Goal: Check status: Check status

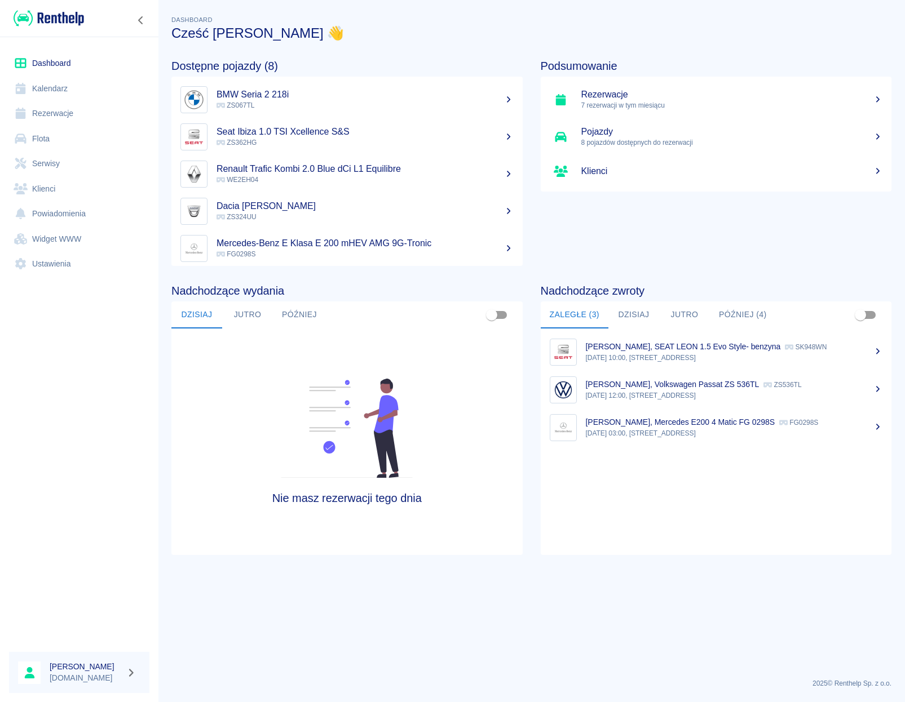
click at [65, 120] on link "Rezerwacje" at bounding box center [79, 113] width 140 height 25
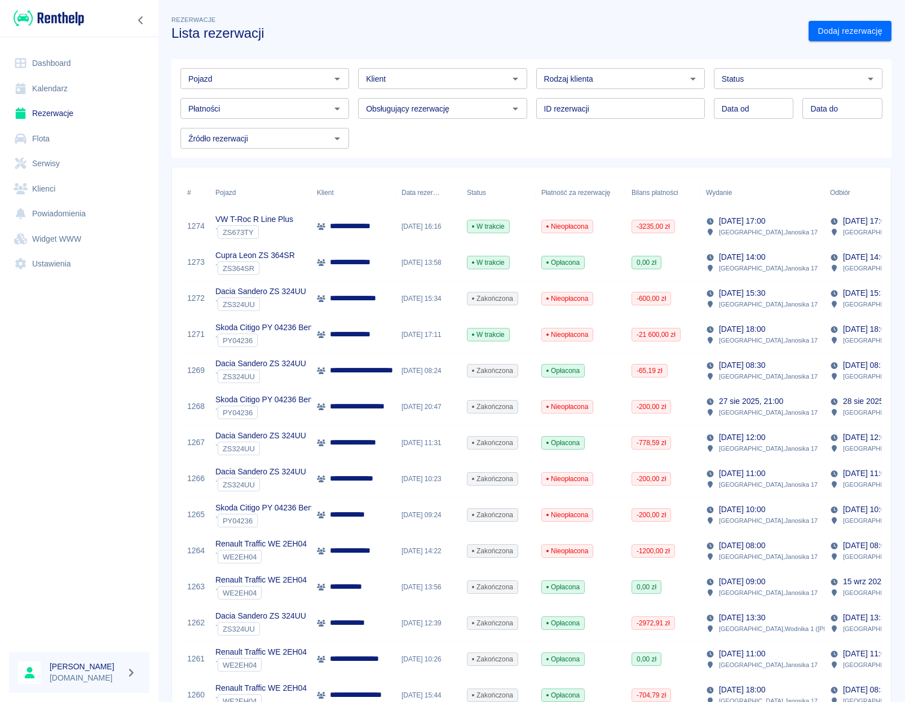
click at [409, 228] on div "[DATE] 16:16" at bounding box center [428, 227] width 65 height 36
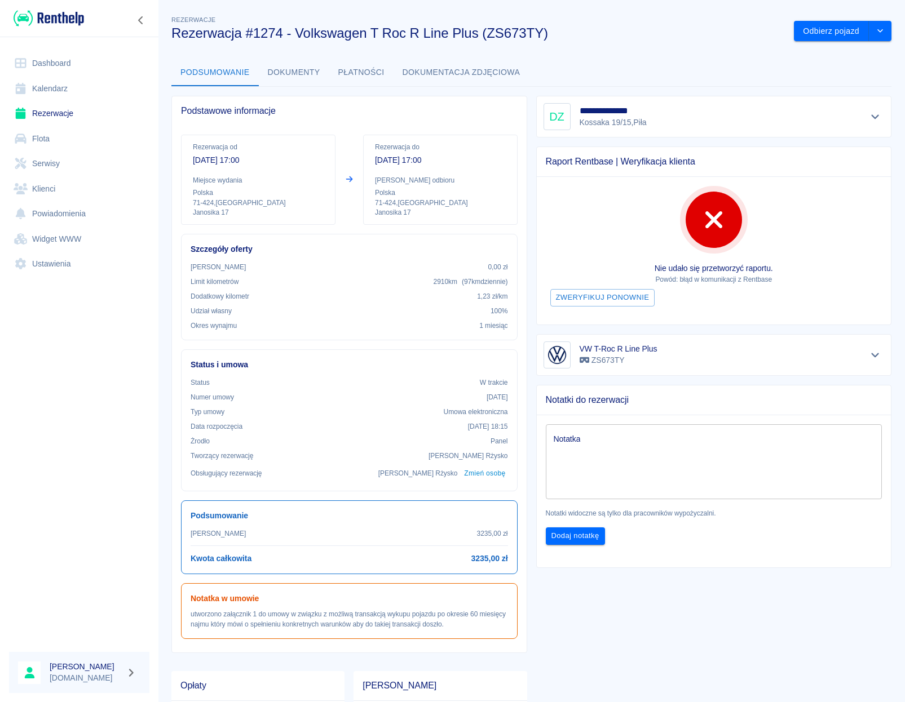
click at [69, 116] on link "Rezerwacje" at bounding box center [79, 113] width 140 height 25
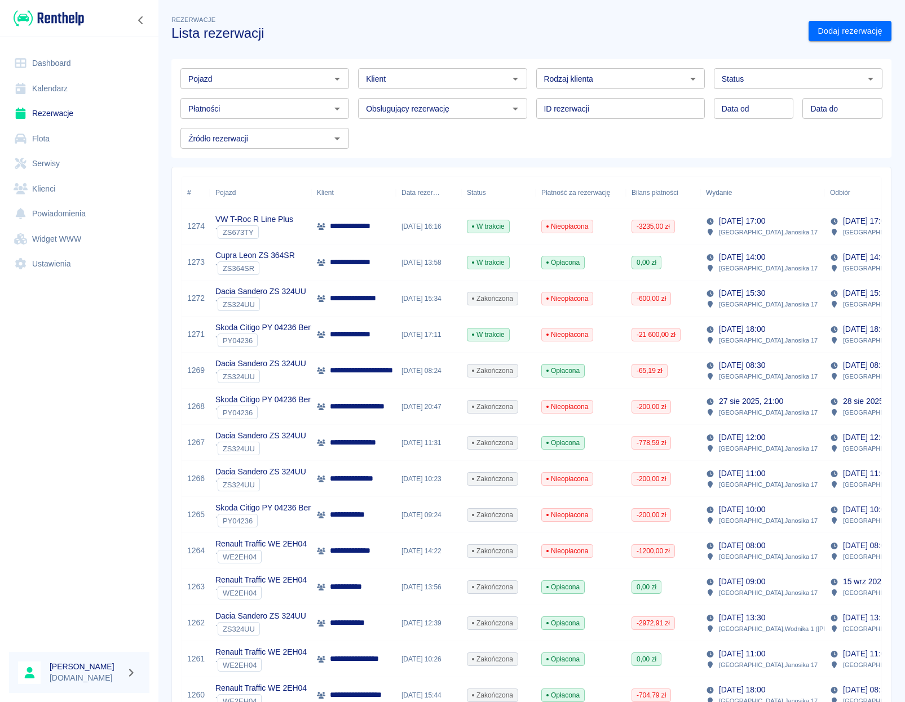
click at [320, 86] on input "Pojazd" at bounding box center [255, 79] width 143 height 14
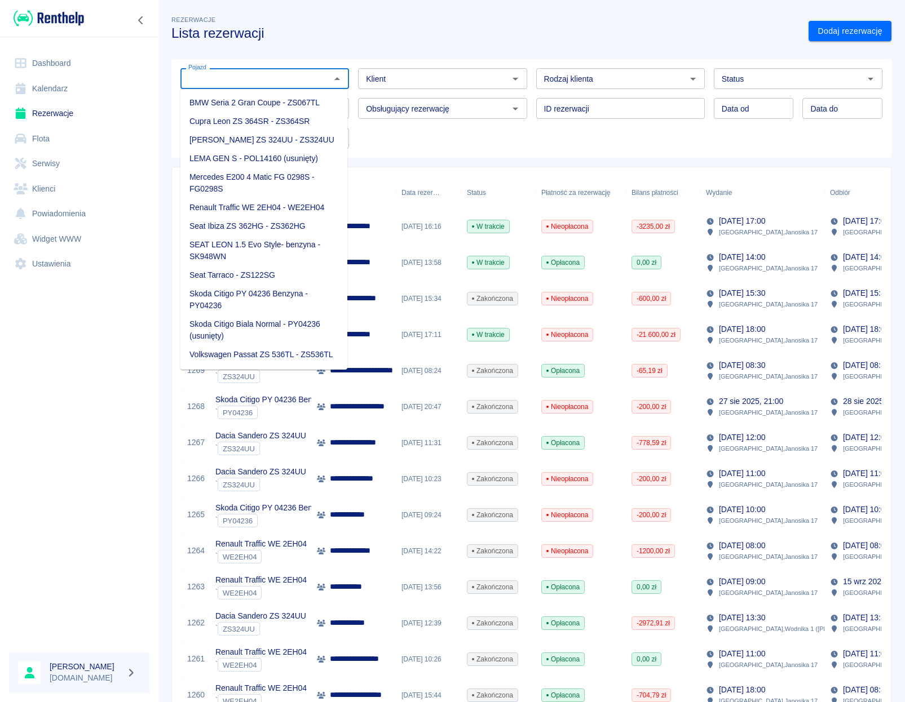
click at [311, 101] on li "BMW Seria 2 Gran Coupe - ZS067TL" at bounding box center [263, 103] width 167 height 19
type input "BMW Seria 2 Gran Coupe - ZS067TL"
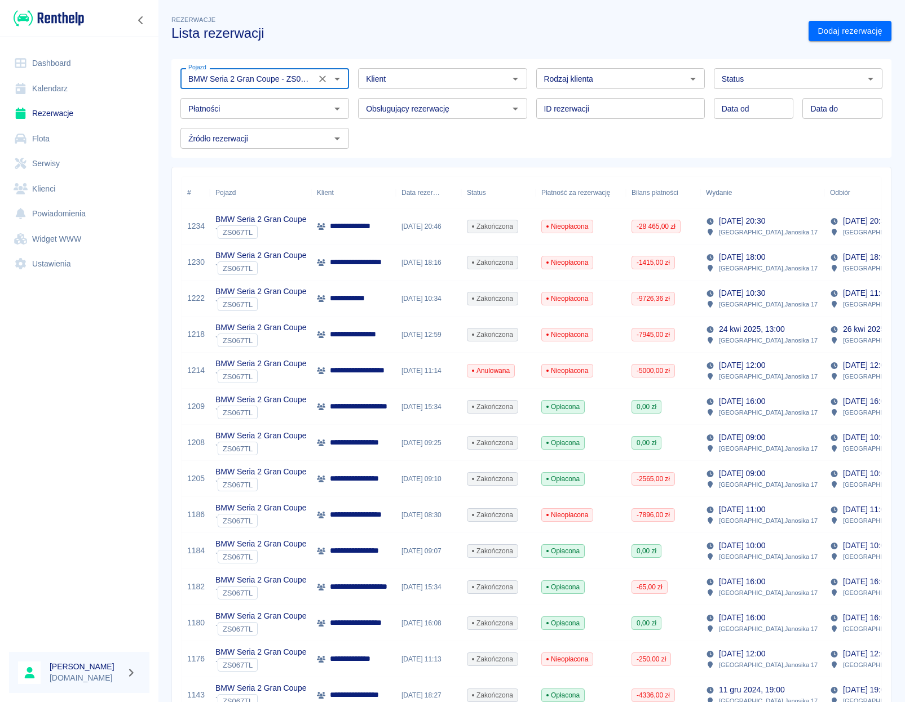
click at [43, 105] on link "Rezerwacje" at bounding box center [79, 113] width 140 height 25
click at [44, 64] on link "Dashboard" at bounding box center [79, 63] width 140 height 25
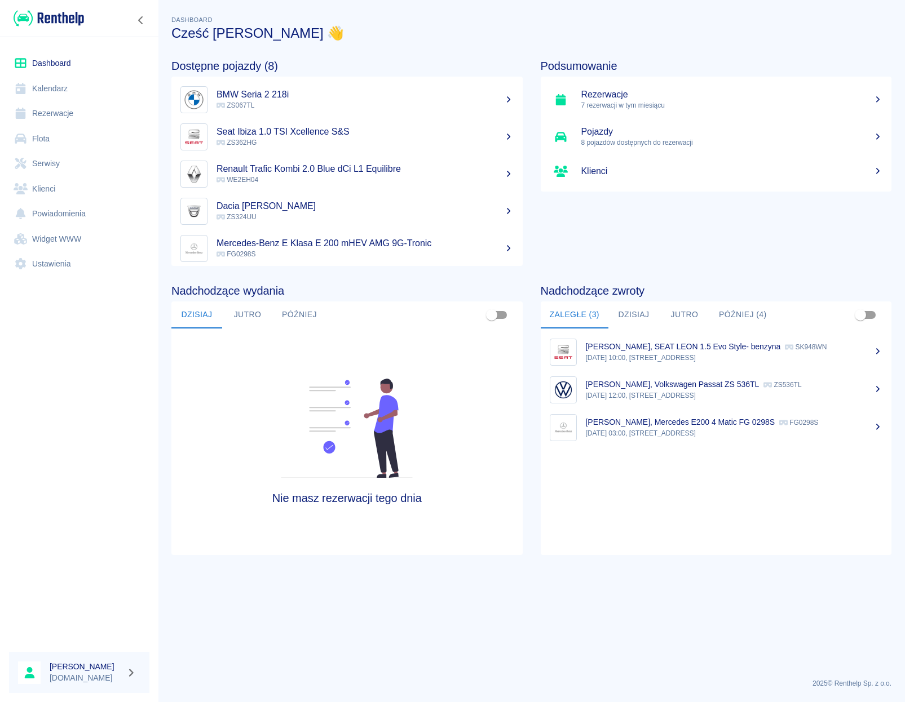
click at [61, 116] on link "Rezerwacje" at bounding box center [79, 113] width 140 height 25
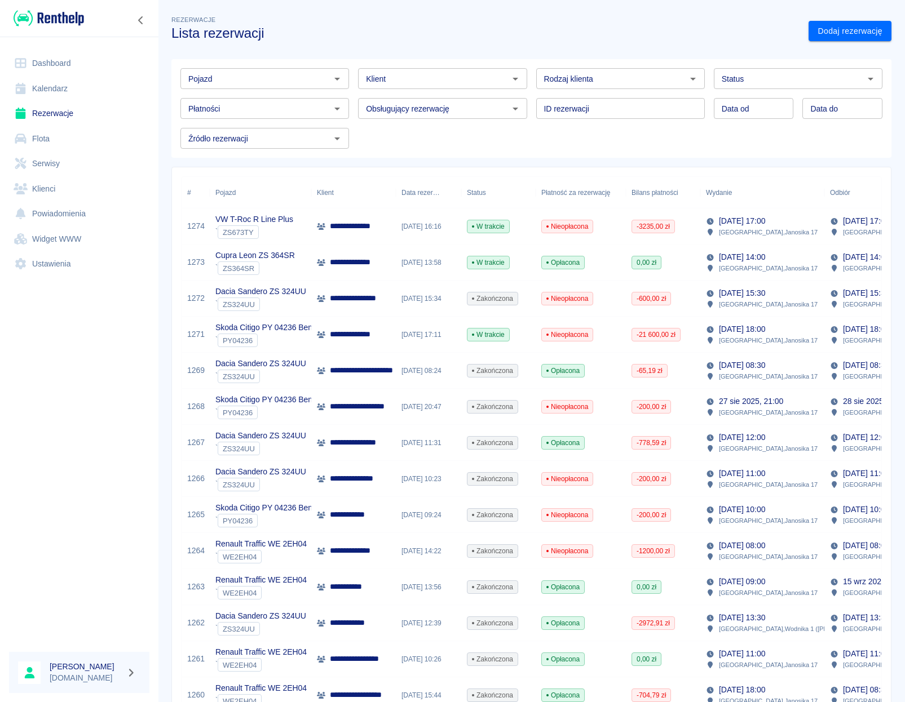
click at [367, 232] on p "**********" at bounding box center [359, 226] width 58 height 12
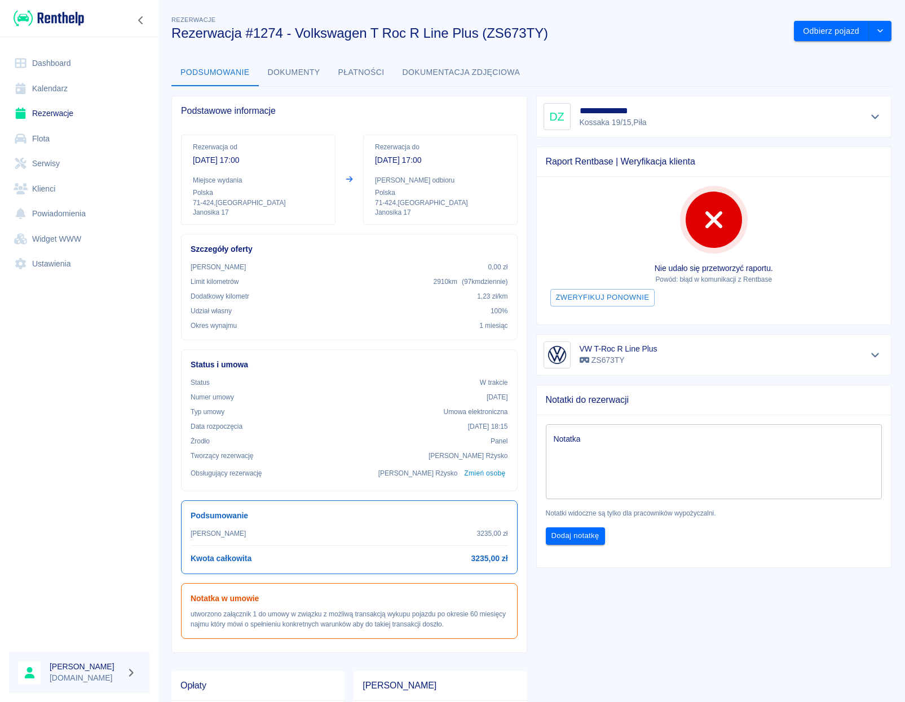
click at [293, 72] on button "Dokumenty" at bounding box center [294, 72] width 70 height 27
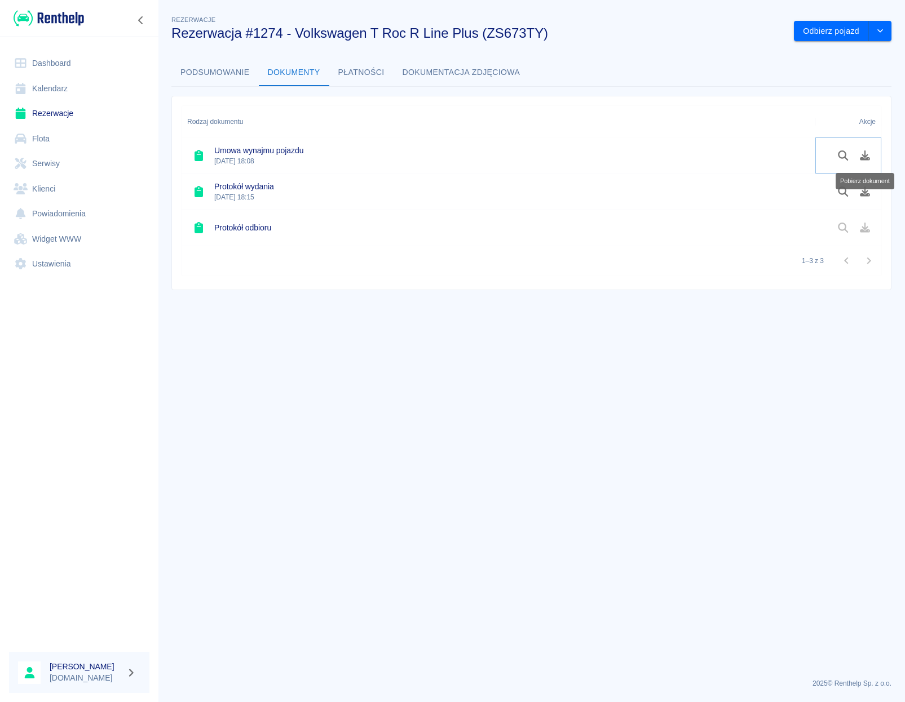
click at [871, 156] on button "Pobierz dokument" at bounding box center [865, 155] width 22 height 19
click at [863, 198] on button "Pobierz dokument" at bounding box center [865, 191] width 22 height 19
click at [869, 158] on icon "Pobierz dokument" at bounding box center [865, 155] width 10 height 10
click at [457, 79] on button "Dokumentacja zdjęciowa" at bounding box center [461, 72] width 136 height 27
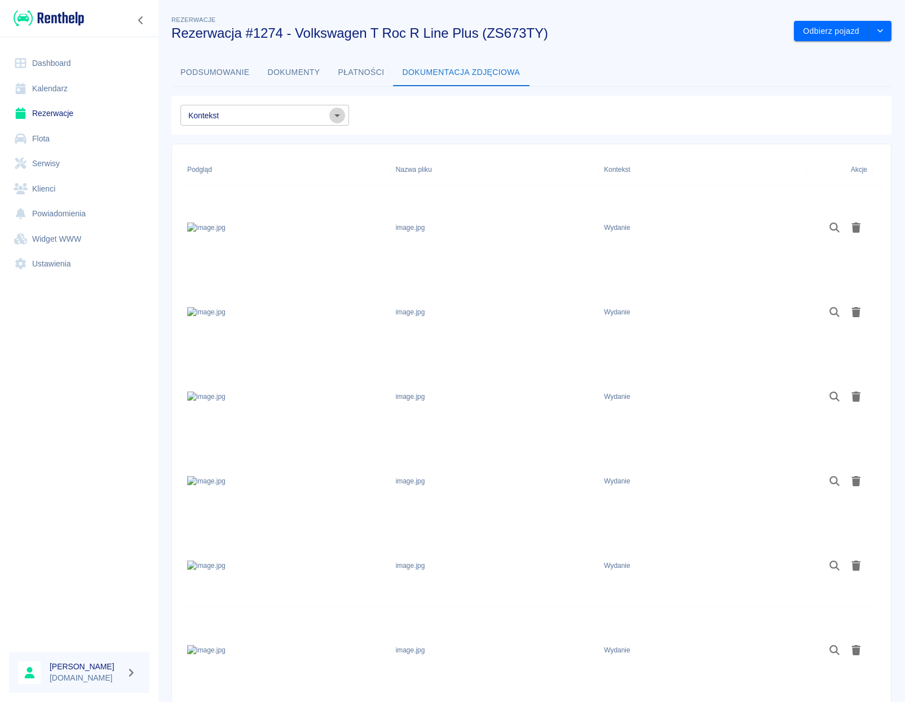
click at [336, 115] on icon "Otwórz" at bounding box center [337, 115] width 6 height 3
click at [204, 135] on li "Odbiór" at bounding box center [263, 139] width 167 height 19
type input "Odbiór"
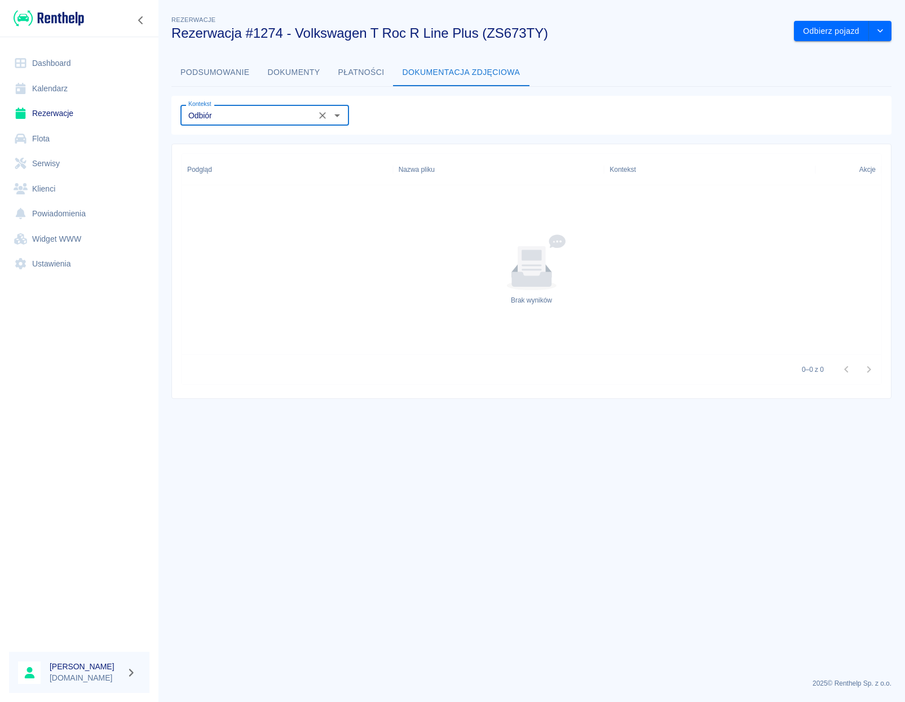
click at [320, 119] on icon "Wyczyść" at bounding box center [322, 115] width 11 height 11
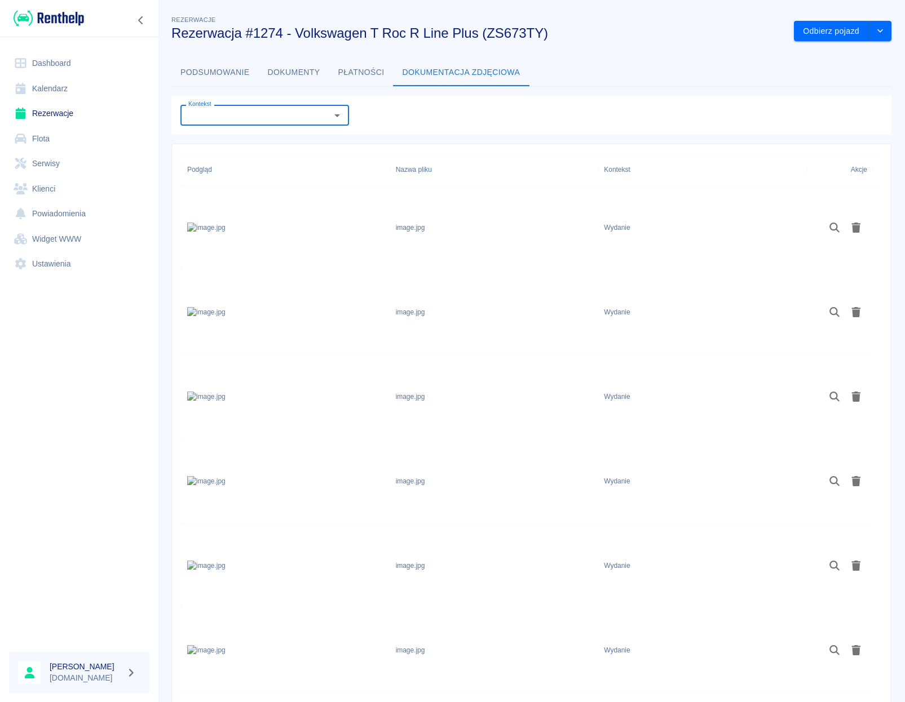
click at [334, 117] on icon "Otwórz" at bounding box center [337, 116] width 14 height 14
click at [225, 156] on li "Wydanie" at bounding box center [263, 158] width 167 height 19
type input "Wydanie"
